Goal: Check status: Check status

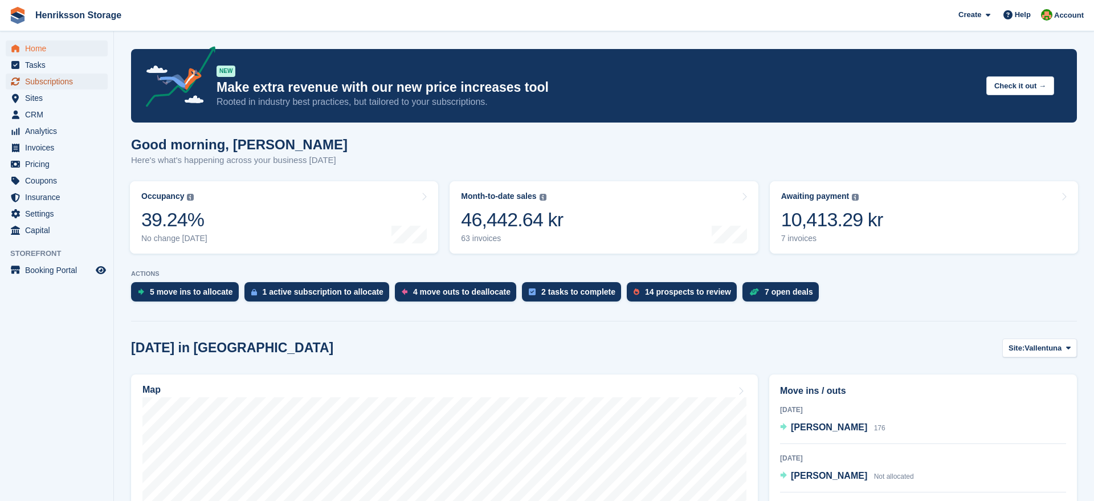
click at [34, 82] on span "Subscriptions" at bounding box center [59, 82] width 68 height 16
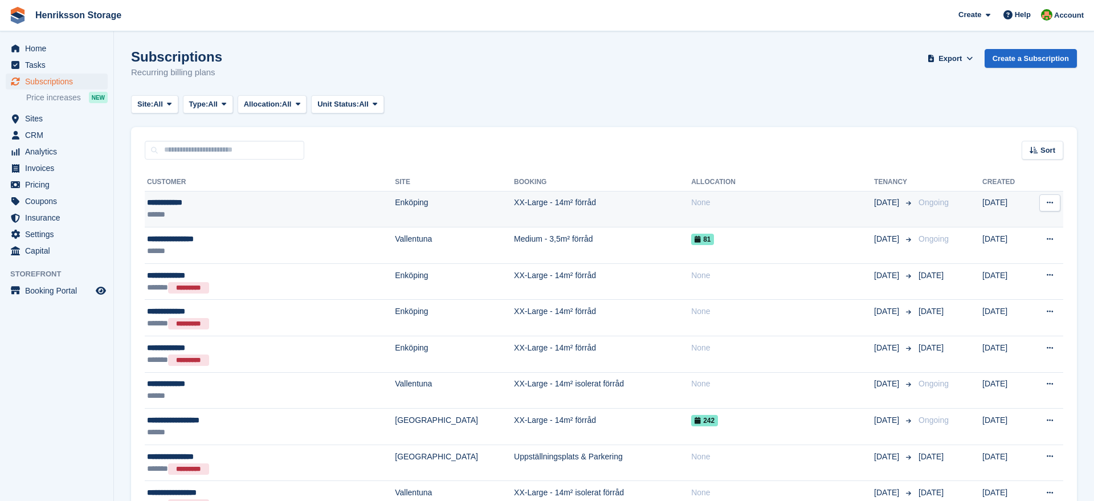
click at [255, 206] on div "**********" at bounding box center [233, 203] width 173 height 12
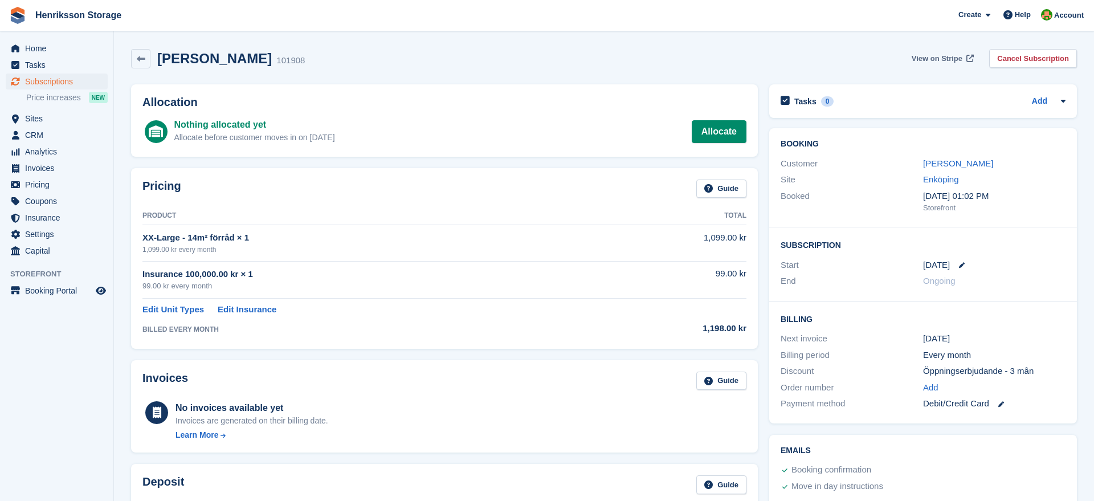
click at [923, 57] on span "View on Stripe" at bounding box center [937, 58] width 51 height 11
click at [144, 51] on link at bounding box center [140, 58] width 19 height 19
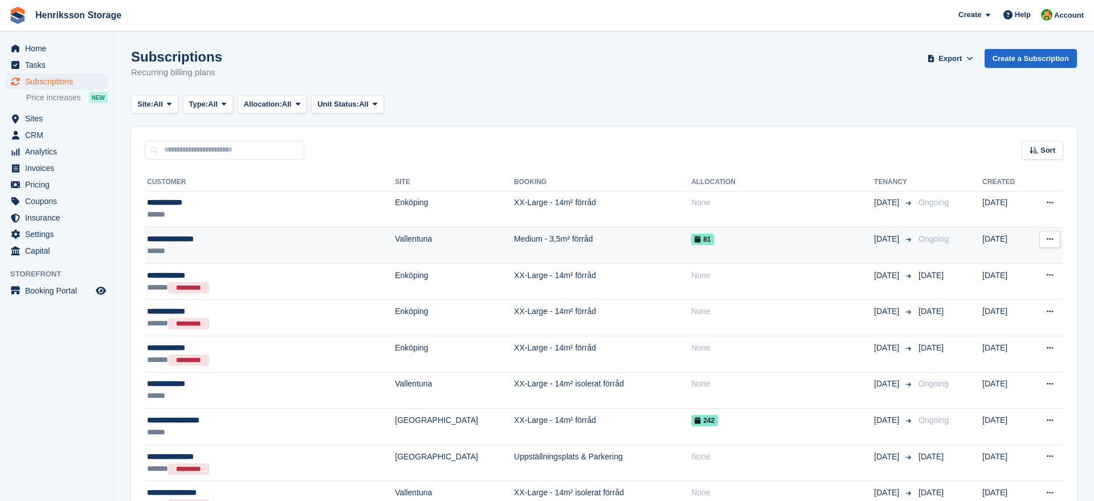
click at [395, 243] on td "Vallentuna" at bounding box center [454, 245] width 119 height 36
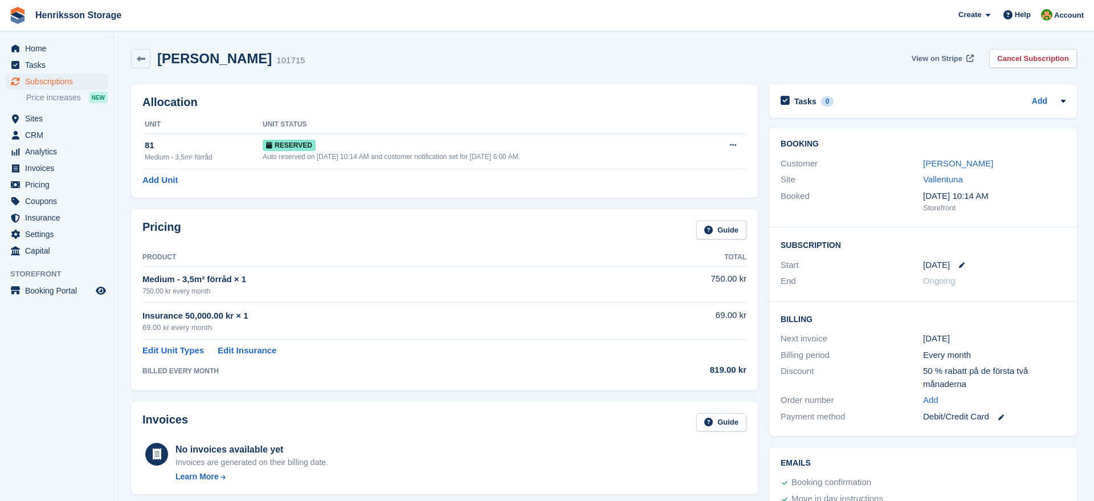
click at [939, 58] on span "View on Stripe" at bounding box center [937, 58] width 51 height 11
